Goal: Transaction & Acquisition: Purchase product/service

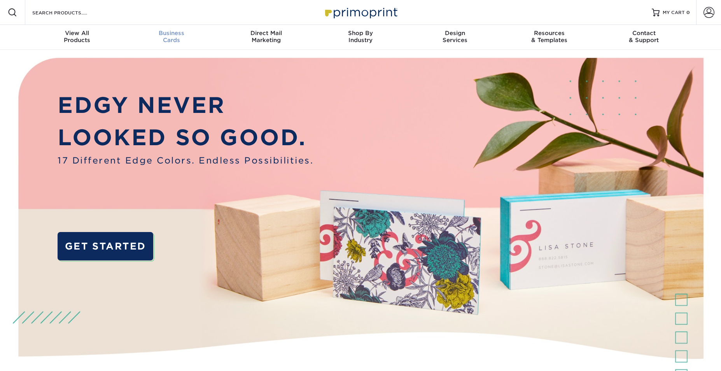
click at [175, 34] on span "Business" at bounding box center [171, 33] width 95 height 7
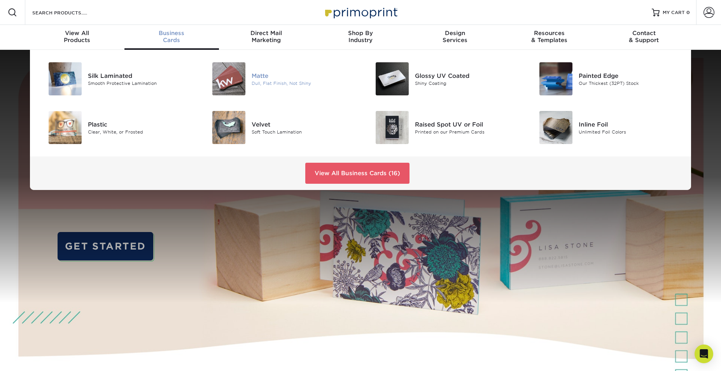
click at [240, 86] on img at bounding box center [228, 78] width 33 height 33
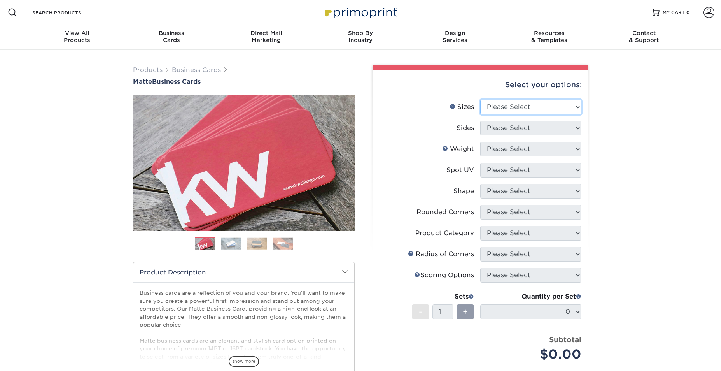
click at [513, 102] on select "Please Select 1.5" x 3.5" - Mini 1.75" x 3.5" - Mini 2" x 2" - Square 2" x 3" -…" at bounding box center [530, 107] width 101 height 15
select select "1.75x3.50"
click at [560, 128] on select "Please Select Print Both Sides Print Front Only" at bounding box center [530, 128] width 101 height 15
select select "13abbda7-1d64-4f25-8bb2-c179b224825d"
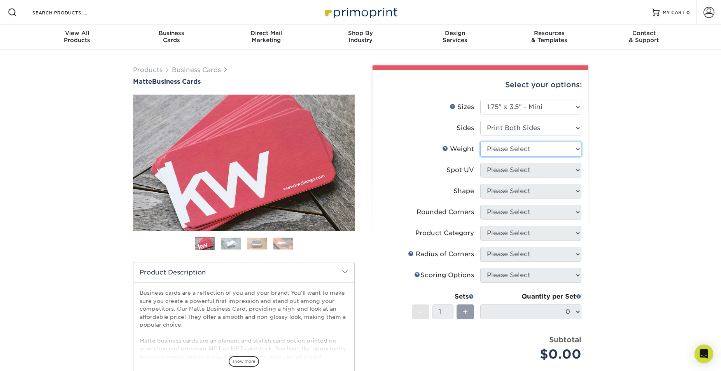
click at [530, 149] on select "Please Select 16PT 14PT" at bounding box center [530, 149] width 101 height 15
click at [568, 148] on select "Please Select 16PT 14PT" at bounding box center [530, 149] width 101 height 15
select select "16PT"
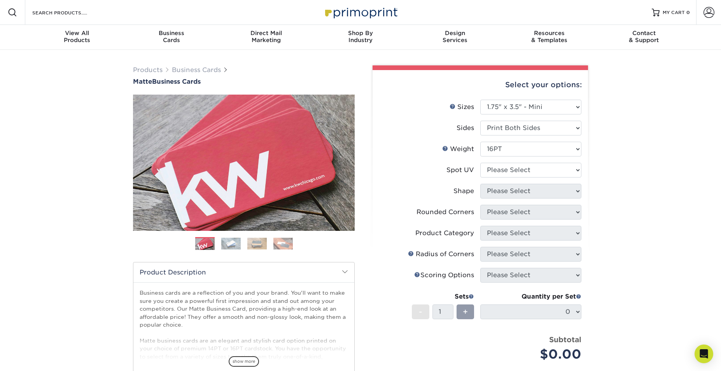
click at [615, 184] on div "Products Business Cards Matte Business Cards Previous Next 100 $ 9" at bounding box center [360, 264] width 721 height 429
click at [545, 169] on select "Please Select No Spot UV Front and Back (Both Sides) Front Only Back Only" at bounding box center [530, 170] width 101 height 15
select select "3"
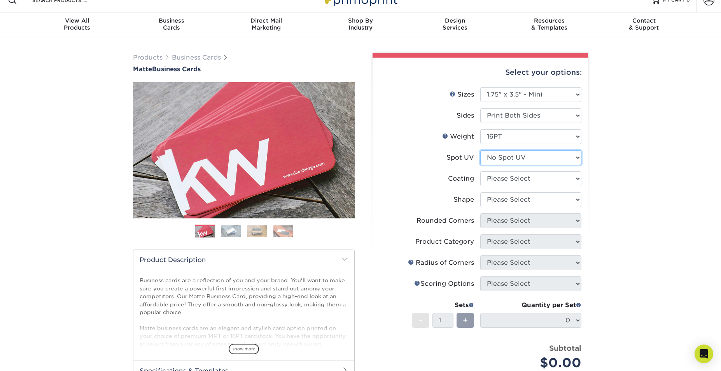
scroll to position [16, 0]
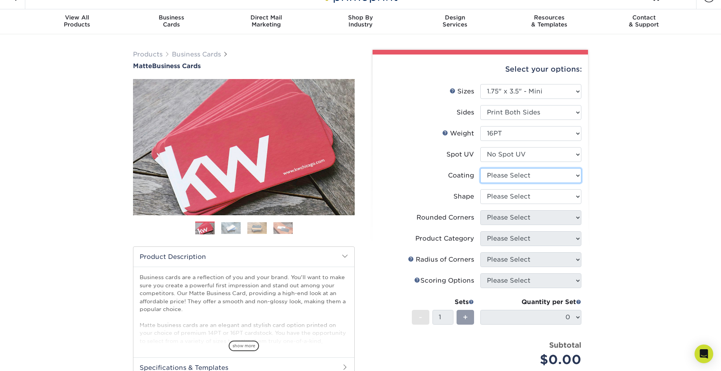
click at [551, 173] on select at bounding box center [530, 175] width 101 height 15
select select "121bb7b5-3b4d-429f-bd8d-bbf80e953313"
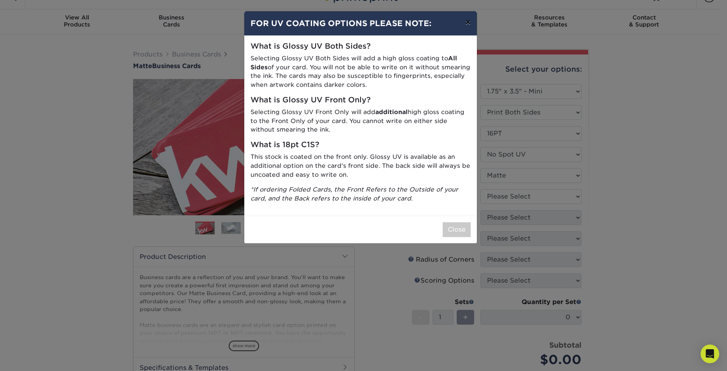
click at [470, 25] on button "×" at bounding box center [468, 22] width 18 height 22
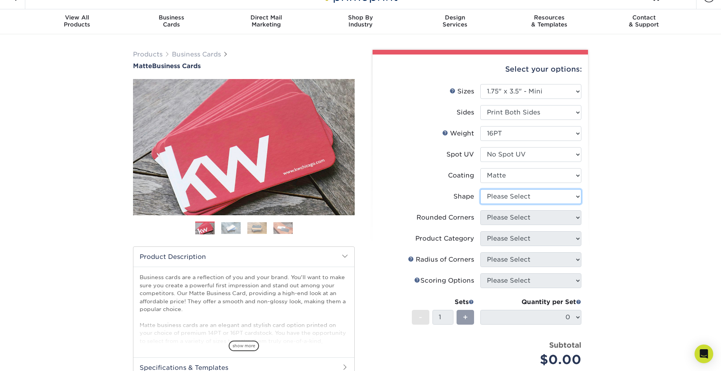
click at [541, 194] on select "Please Select Standard" at bounding box center [530, 196] width 101 height 15
select select "standard"
click at [536, 214] on select "Please Select Yes - Round 2 Corners Yes - Round 4 Corners No" at bounding box center [530, 217] width 101 height 15
select select "0"
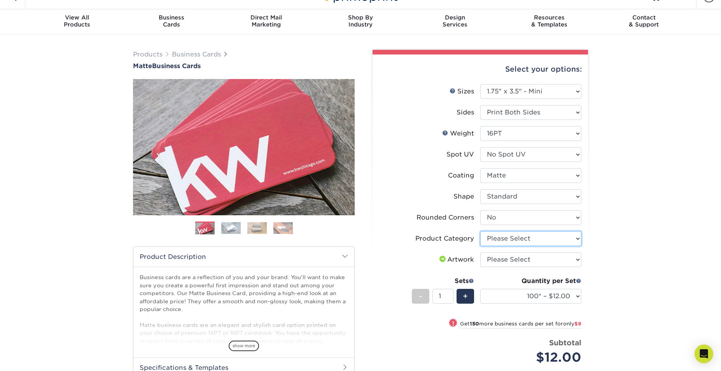
click at [538, 237] on select "Please Select Business Cards" at bounding box center [530, 238] width 101 height 15
select select "3b5148f1-0588-4f88-a218-97bcfdce65c1"
click at [563, 258] on select "Please Select I will upload files I need a design - $100" at bounding box center [530, 259] width 101 height 15
select select "upload"
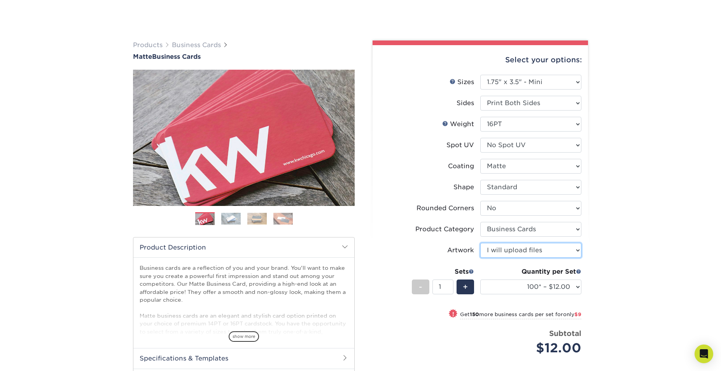
scroll to position [51, 0]
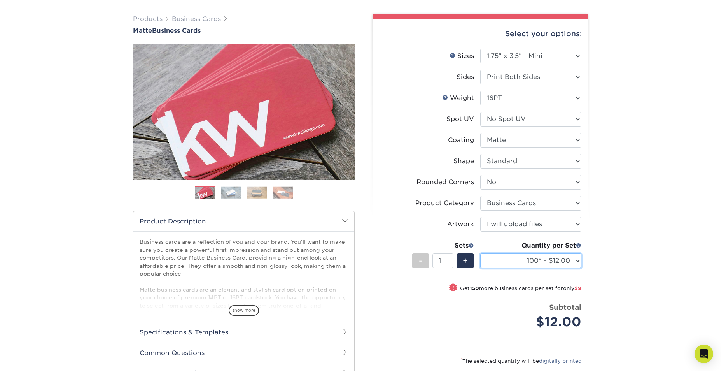
click at [557, 262] on select "100* – $12.00 250* – $21.00 500 – $42.00 1000 – $60.00 2500 – $129.00 5000 – $1…" at bounding box center [530, 260] width 101 height 15
